Goal: Information Seeking & Learning: Learn about a topic

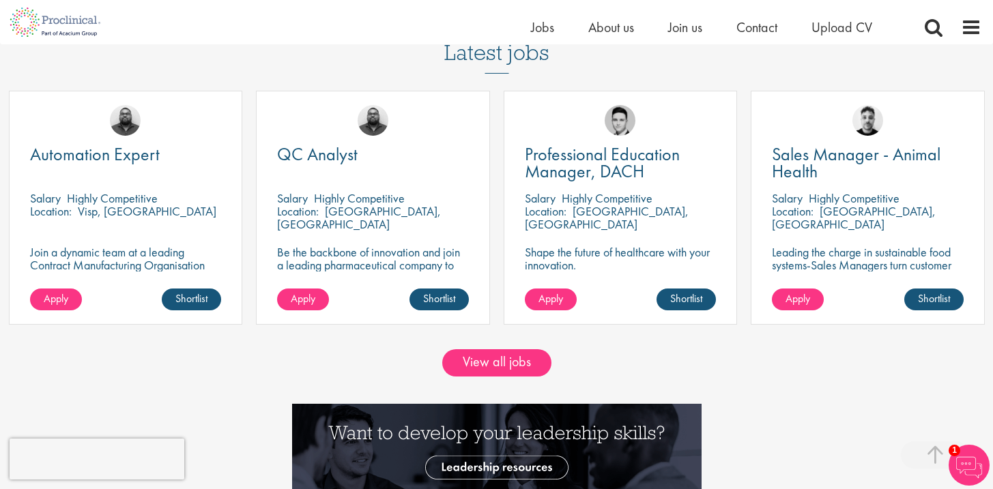
scroll to position [1162, 0]
click at [512, 371] on link "View all jobs" at bounding box center [496, 362] width 109 height 27
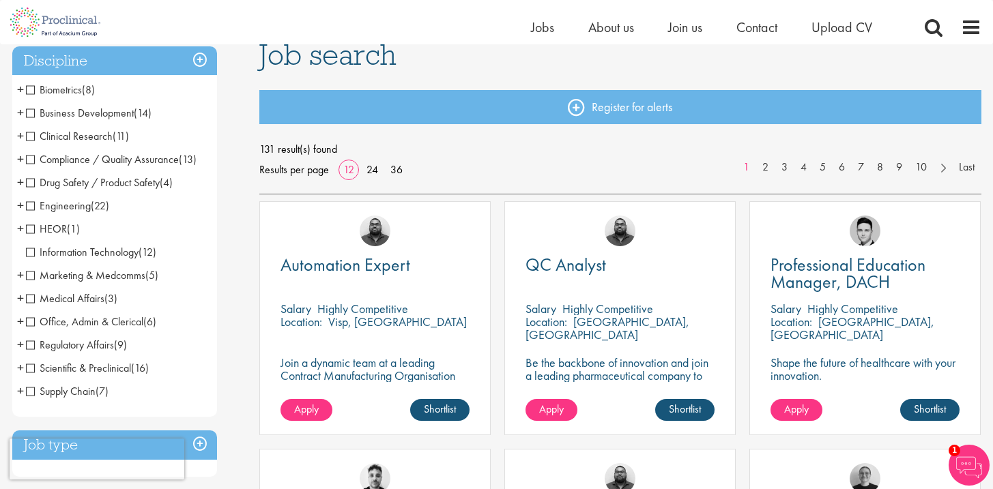
scroll to position [107, 0]
click at [82, 164] on span "Compliance / Quality Assurance" at bounding box center [102, 158] width 153 height 14
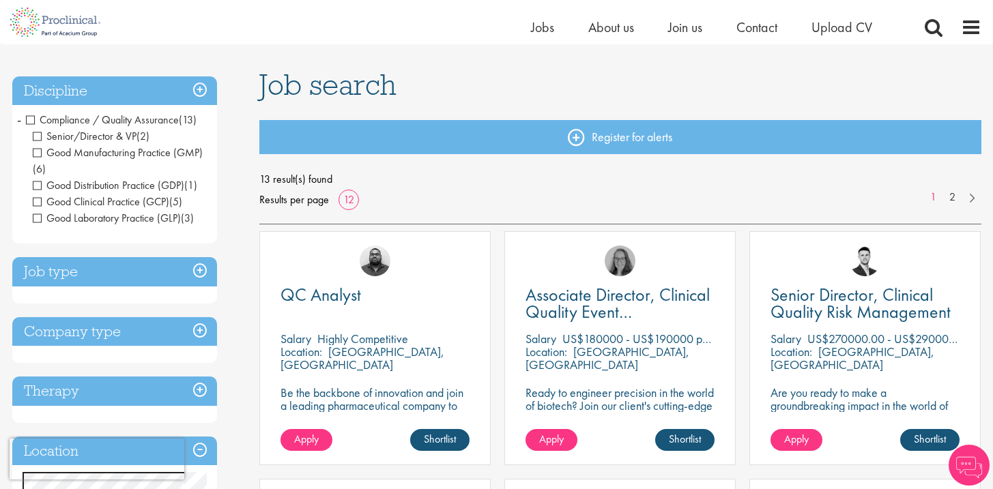
scroll to position [229, 0]
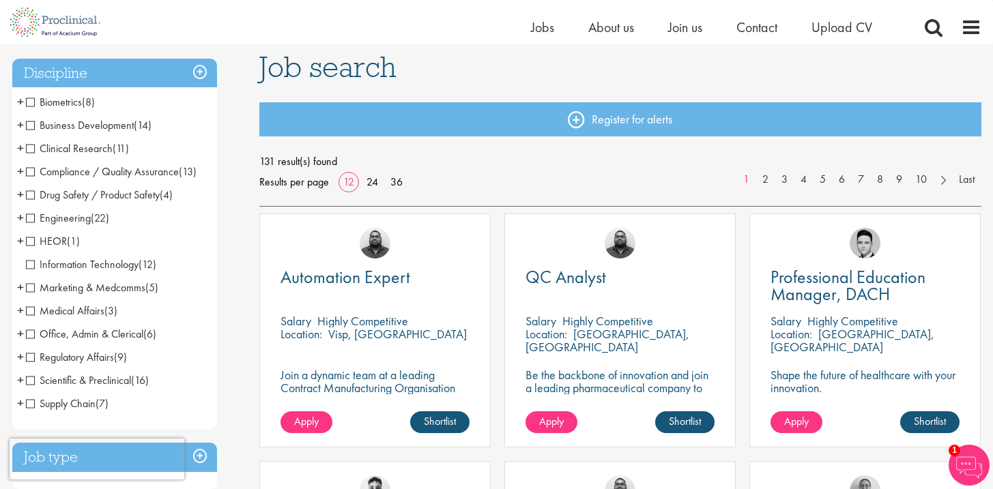
scroll to position [78, 0]
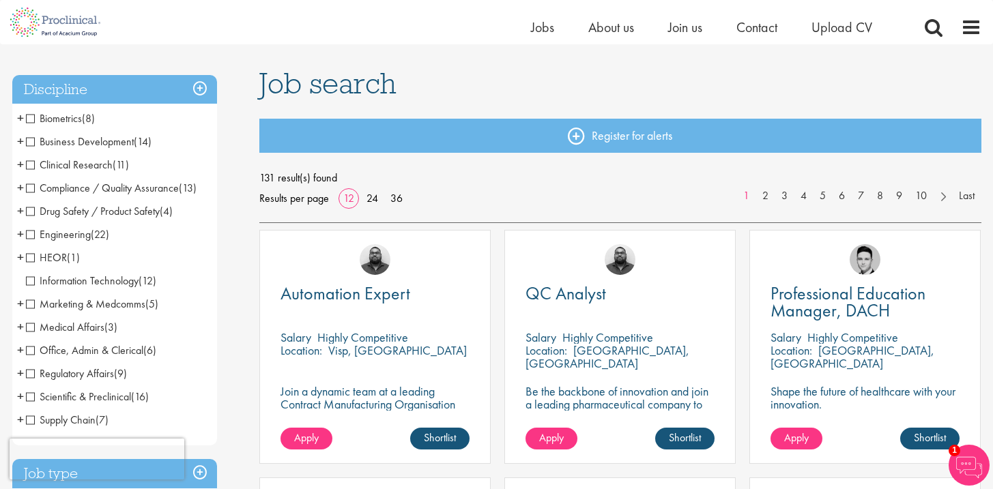
click at [33, 190] on span "Compliance / Quality Assurance" at bounding box center [102, 188] width 153 height 14
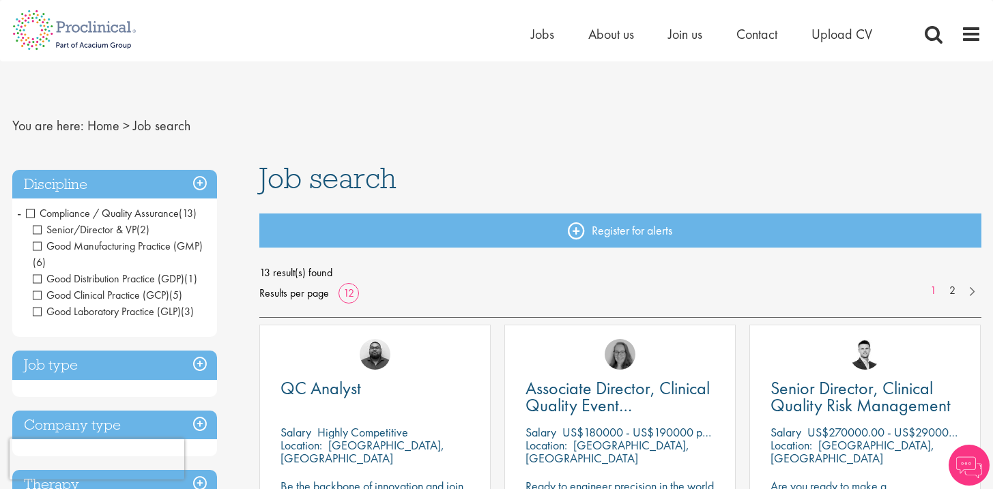
scroll to position [255, 0]
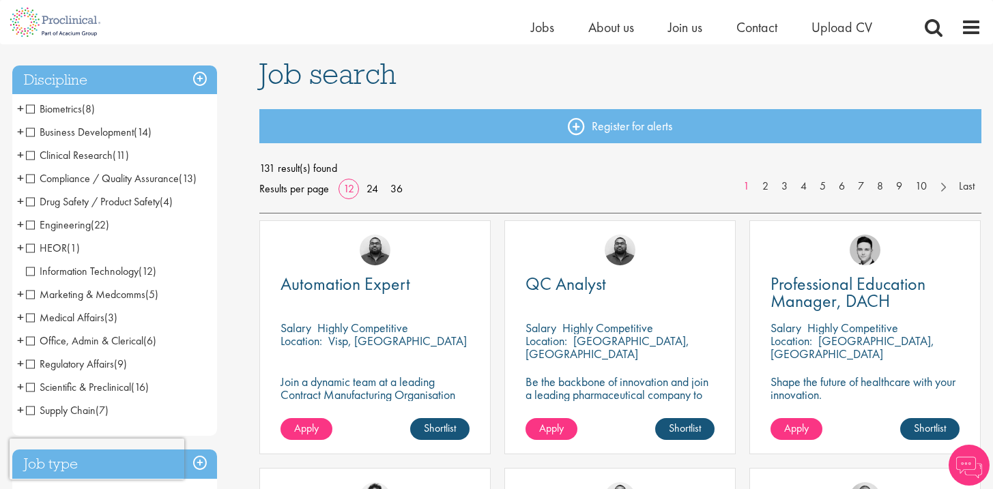
click at [22, 225] on span "+" at bounding box center [20, 224] width 7 height 20
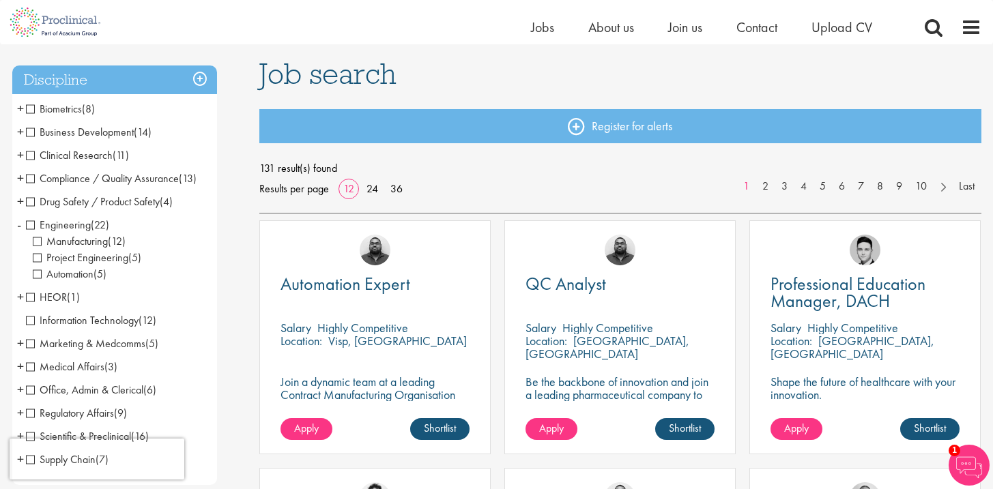
click at [23, 177] on span "+" at bounding box center [20, 178] width 7 height 20
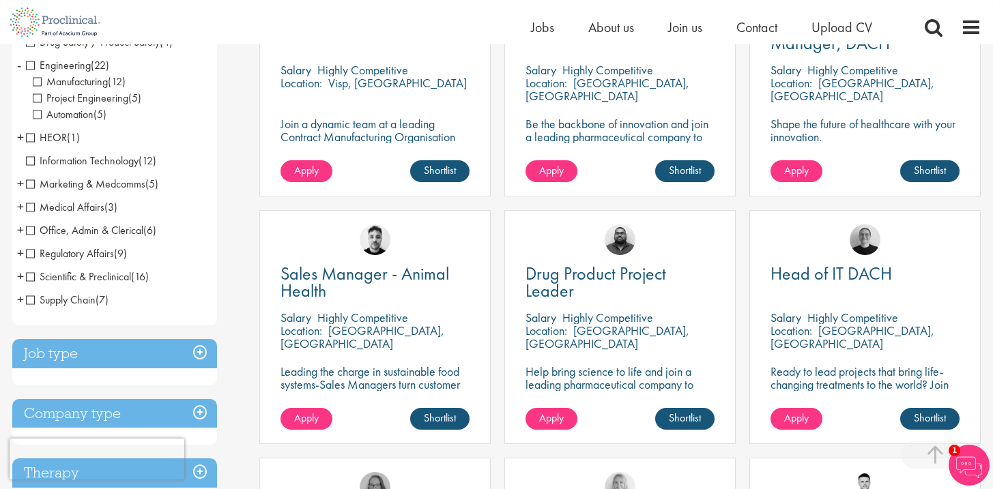
scroll to position [330, 0]
